Goal: Task Accomplishment & Management: Manage account settings

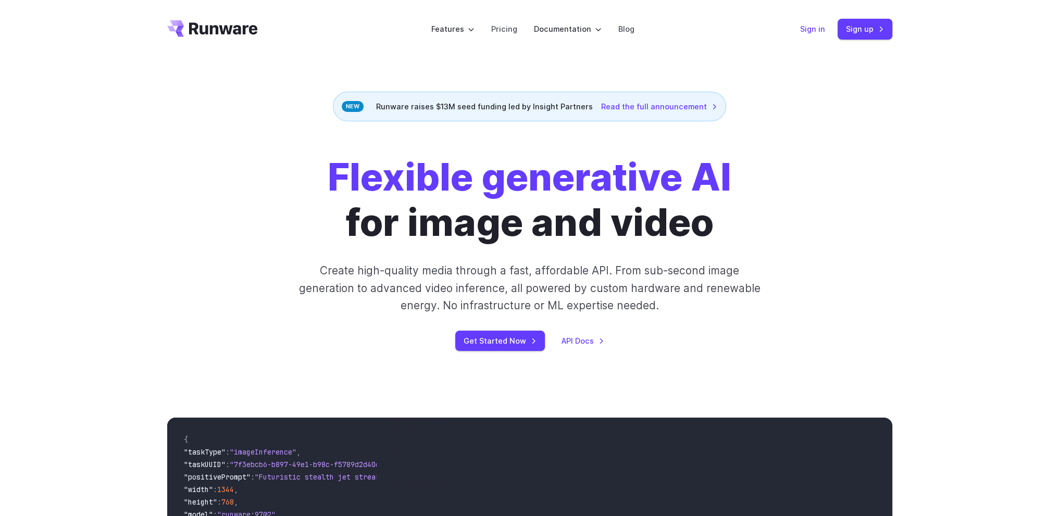
click at [824, 26] on link "Sign in" at bounding box center [812, 29] width 25 height 12
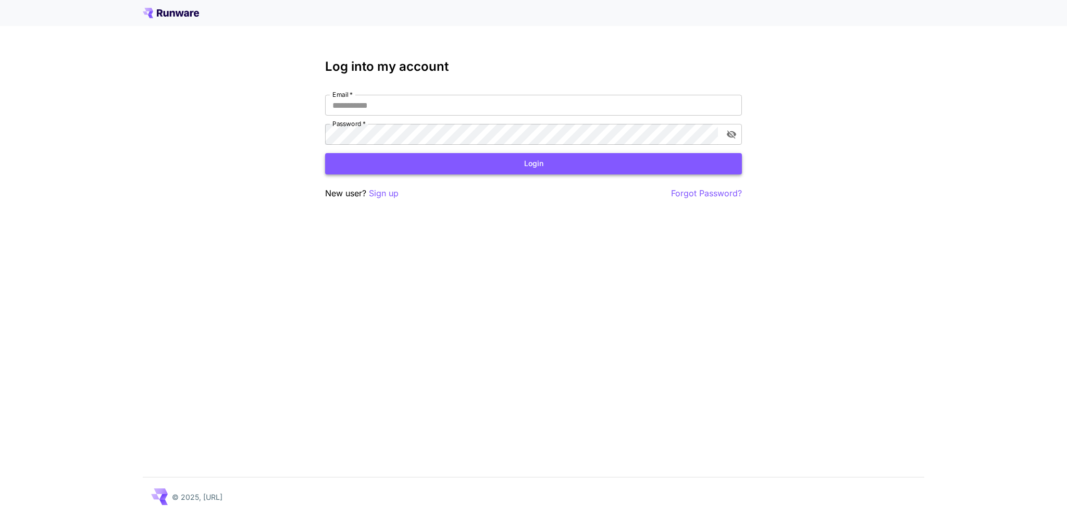
type input "**********"
click at [396, 168] on button "Login" at bounding box center [533, 163] width 417 height 21
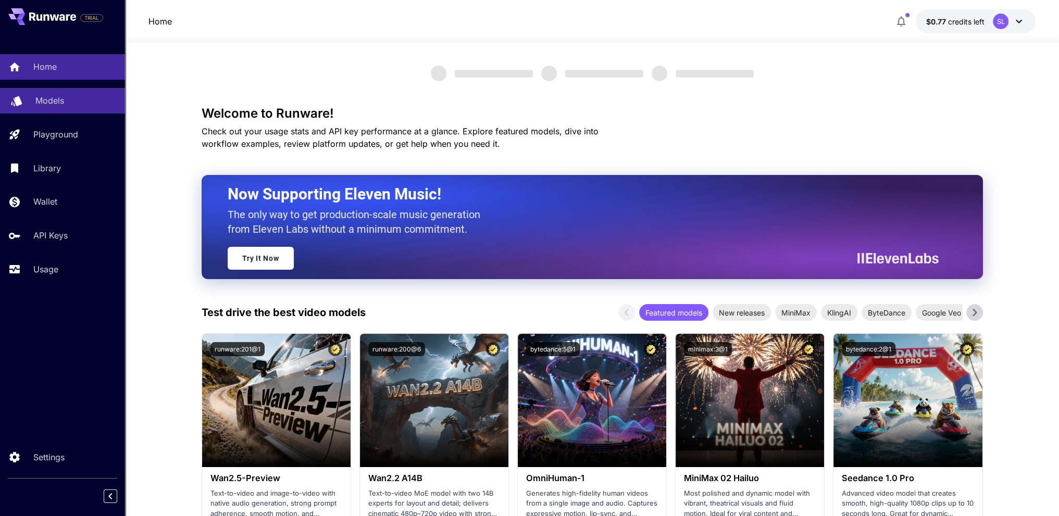
click at [55, 101] on p "Models" at bounding box center [49, 100] width 29 height 13
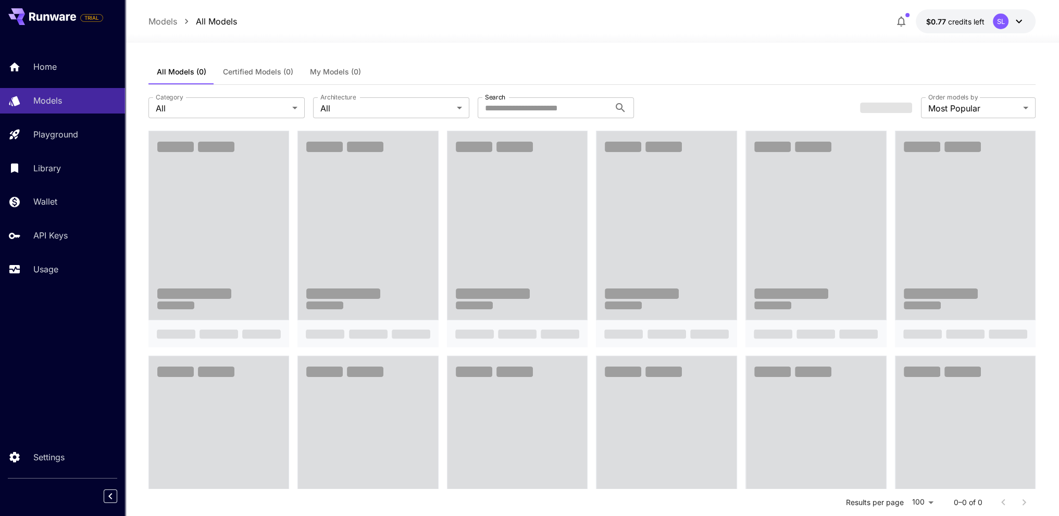
click at [273, 70] on span "Certified Models (0)" at bounding box center [258, 71] width 70 height 9
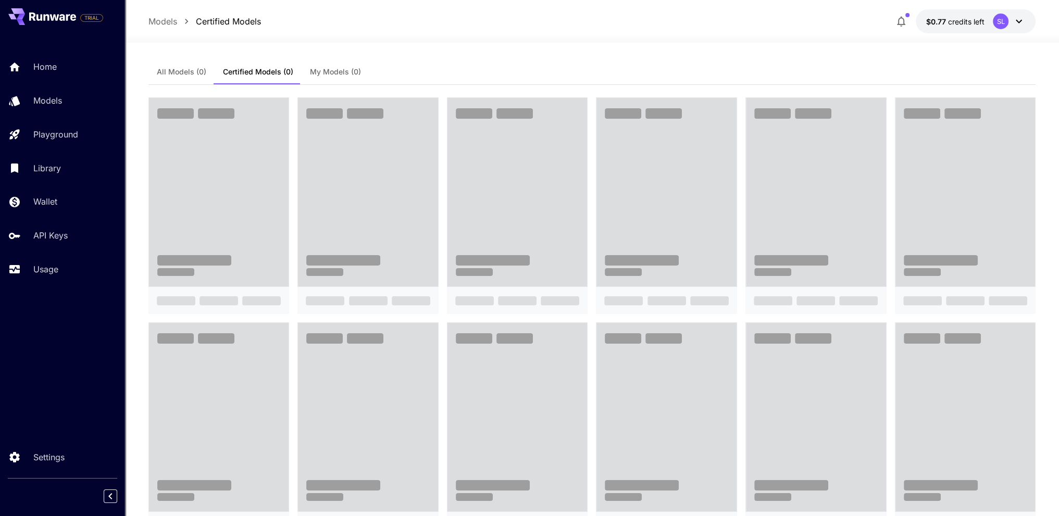
click at [1021, 168] on span at bounding box center [966, 192] width 140 height 189
click at [953, 20] on span "credits left" at bounding box center [966, 21] width 36 height 9
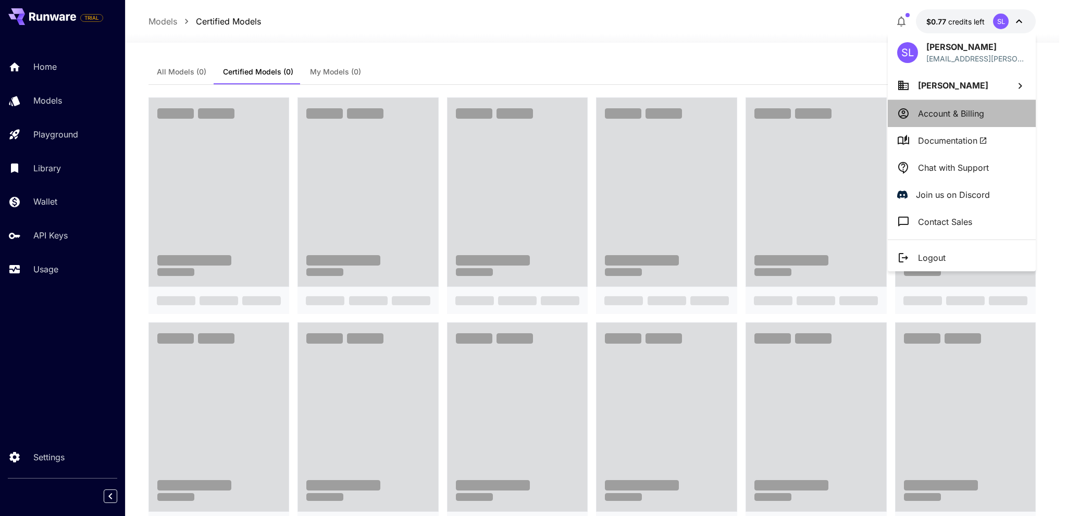
click at [959, 114] on p "Account & Billing" at bounding box center [951, 113] width 66 height 13
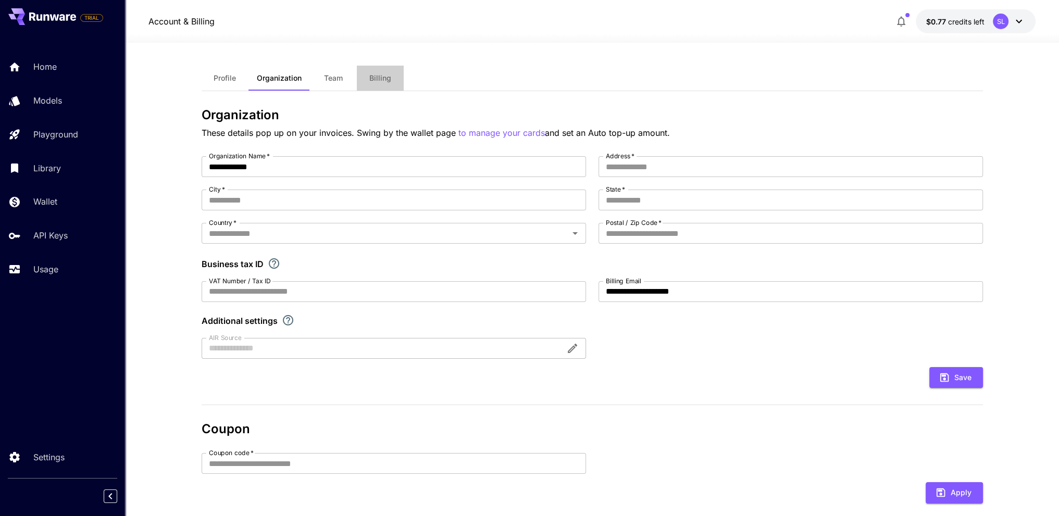
click at [363, 81] on button "Billing" at bounding box center [380, 78] width 47 height 25
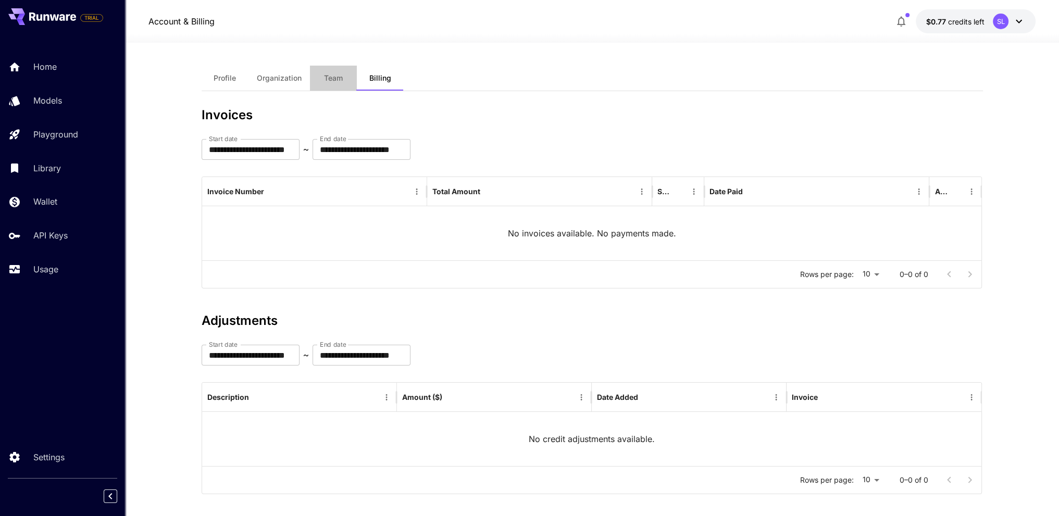
click at [326, 80] on span "Team" at bounding box center [333, 77] width 19 height 9
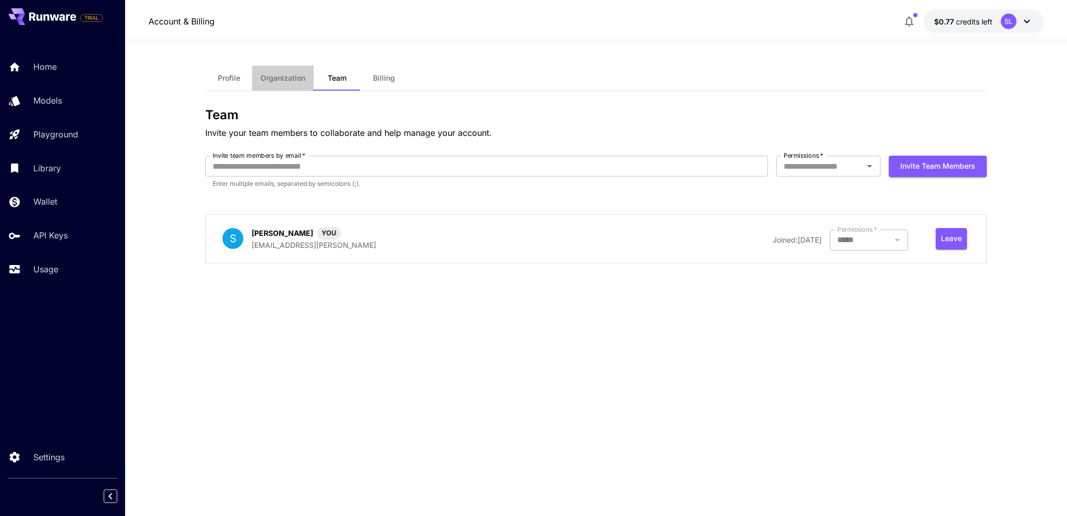
click at [283, 79] on span "Organization" at bounding box center [282, 77] width 45 height 9
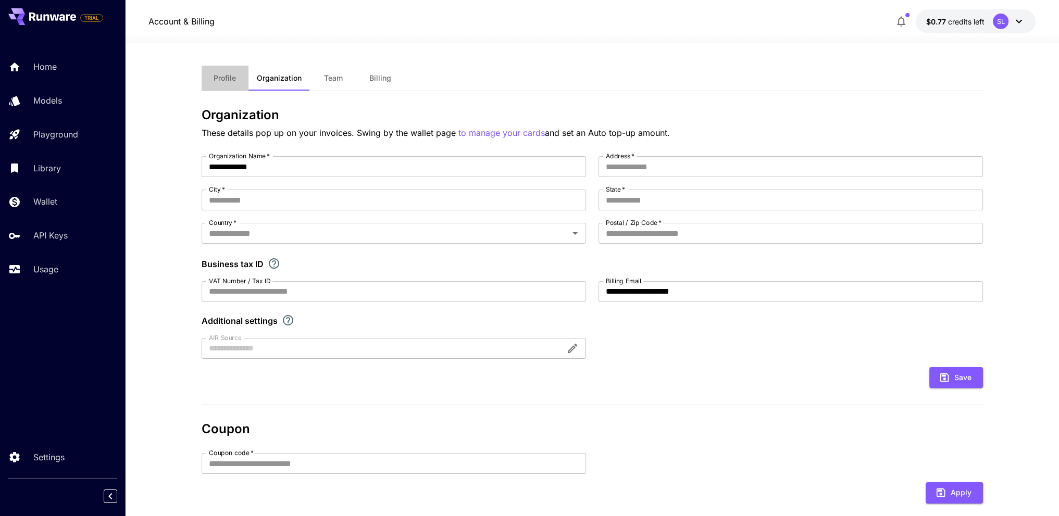
click at [235, 78] on span "Profile" at bounding box center [225, 77] width 22 height 9
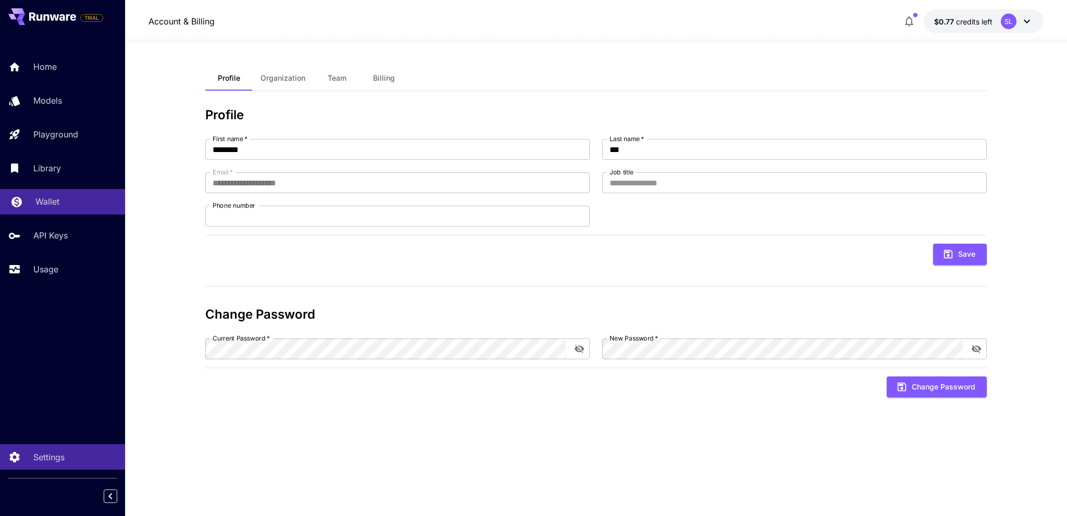
click at [60, 198] on div "Wallet" at bounding box center [75, 201] width 81 height 13
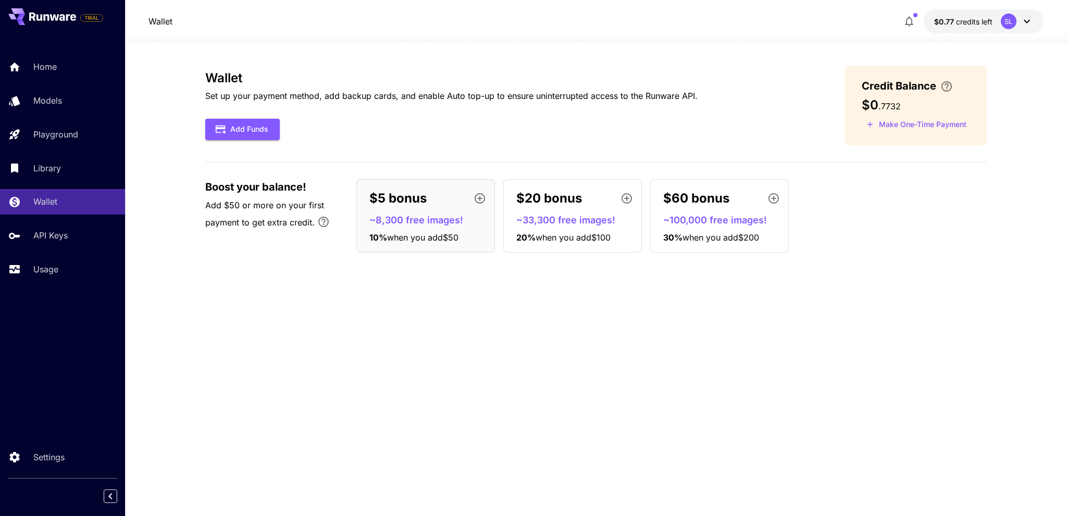
click at [489, 157] on div "Wallet Set up your payment method, add backup cards, and enable Auto top-up to …" at bounding box center [595, 163] width 781 height 195
click at [532, 145] on div "Wallet Set up your payment method, add backup cards, and enable Auto top-up to …" at bounding box center [595, 163] width 781 height 195
click at [536, 139] on div "Add Funds" at bounding box center [451, 129] width 492 height 21
click at [539, 133] on div "Add Funds" at bounding box center [451, 129] width 492 height 21
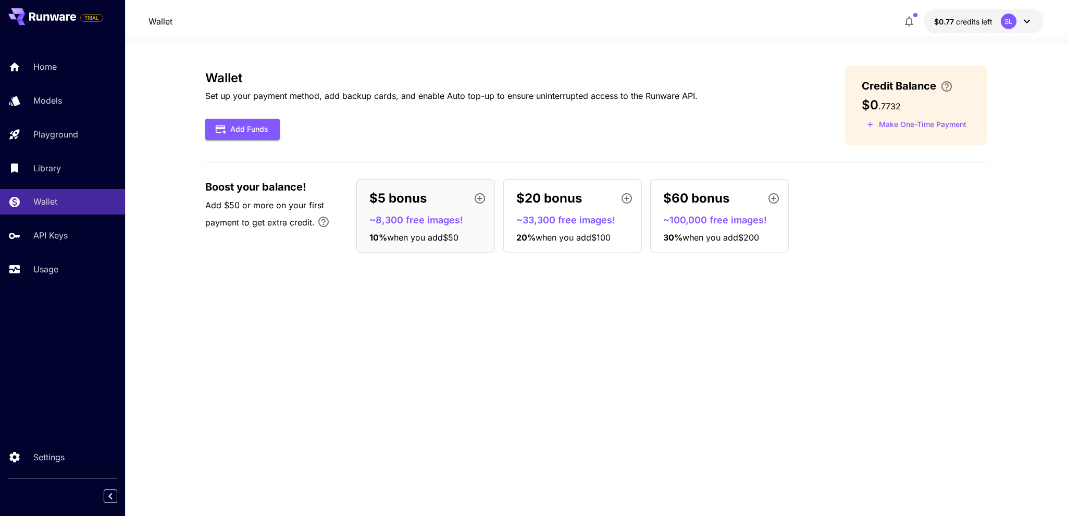
click at [540, 141] on div "Wallet Set up your payment method, add backup cards, and enable Auto top-up to …" at bounding box center [595, 106] width 781 height 80
click at [541, 141] on div "Wallet Set up your payment method, add backup cards, and enable Auto top-up to …" at bounding box center [595, 106] width 781 height 80
